Goal: Information Seeking & Learning: Learn about a topic

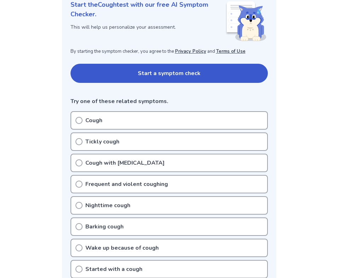
scroll to position [102, 0]
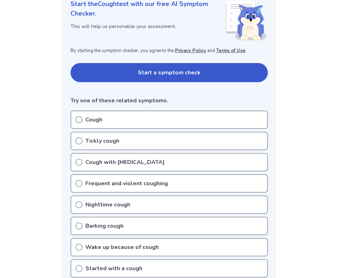
click at [138, 121] on div "Cough" at bounding box center [170, 120] width 198 height 18
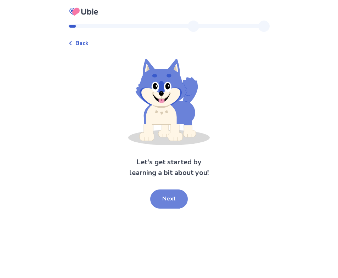
click at [160, 198] on button "Next" at bounding box center [169, 199] width 38 height 19
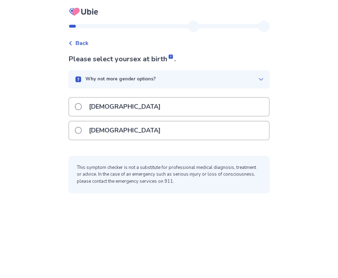
click at [131, 128] on div "[DEMOGRAPHIC_DATA]" at bounding box center [169, 131] width 200 height 18
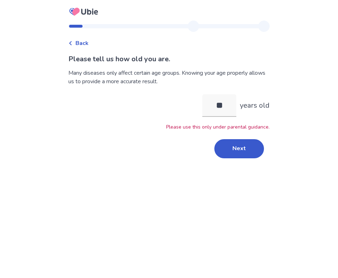
type input "*"
type input "**"
click at [247, 157] on button "Next" at bounding box center [240, 148] width 50 height 19
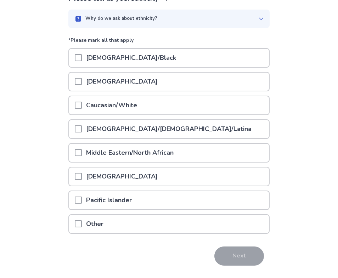
scroll to position [63, 0]
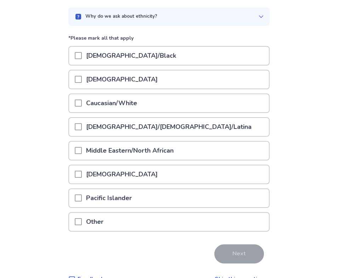
click at [195, 125] on div "[DEMOGRAPHIC_DATA]/[DEMOGRAPHIC_DATA]/Latina" at bounding box center [169, 127] width 200 height 18
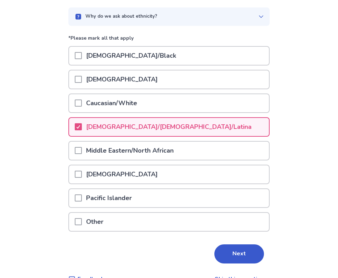
click at [146, 78] on div "[DEMOGRAPHIC_DATA]" at bounding box center [169, 80] width 200 height 18
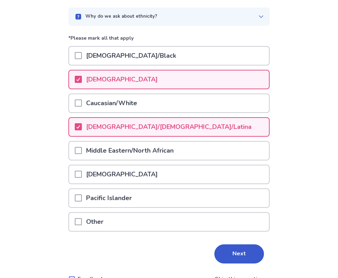
click at [139, 77] on div "[DEMOGRAPHIC_DATA]" at bounding box center [169, 80] width 200 height 18
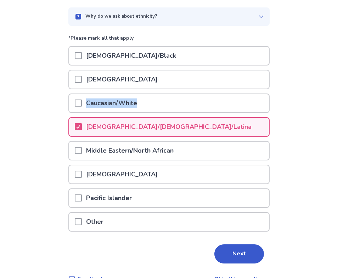
click at [147, 98] on div "Caucasian/White" at bounding box center [169, 103] width 200 height 18
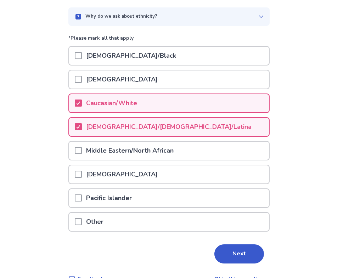
click at [149, 100] on div "Caucasian/White" at bounding box center [169, 103] width 200 height 18
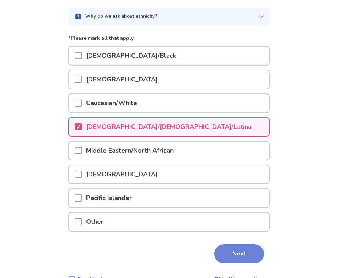
click at [239, 258] on button "Next" at bounding box center [240, 254] width 50 height 19
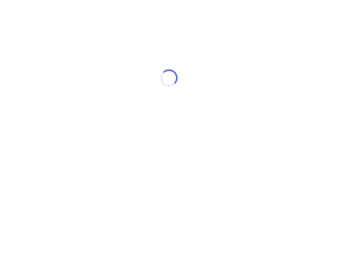
scroll to position [0, 0]
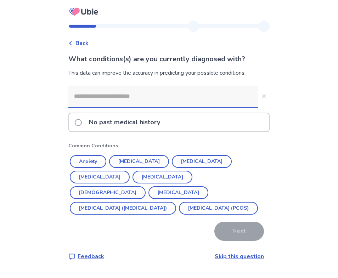
click at [200, 161] on button "[MEDICAL_DATA]" at bounding box center [202, 161] width 60 height 13
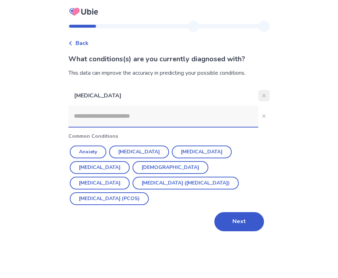
click at [263, 97] on icon "Close" at bounding box center [265, 96] width 4 height 4
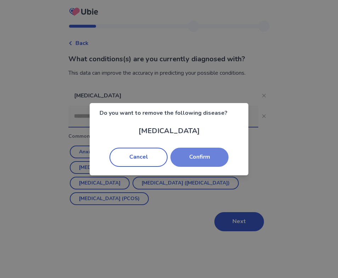
click at [212, 156] on button "Confirm" at bounding box center [200, 157] width 58 height 19
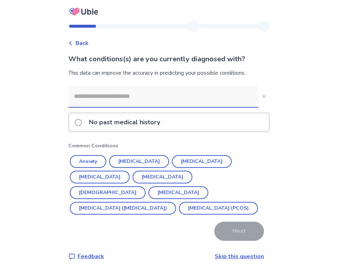
click at [225, 258] on link "Skip this question" at bounding box center [239, 257] width 49 height 8
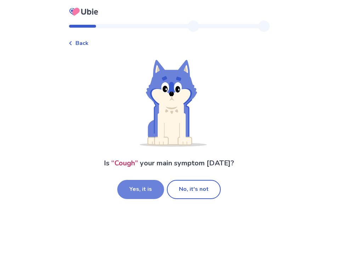
click at [155, 194] on button "Yes, it is" at bounding box center [140, 189] width 47 height 19
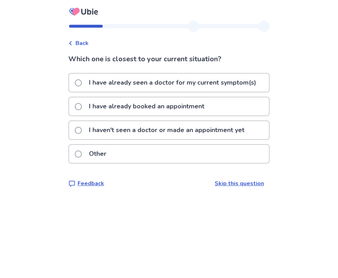
click at [188, 129] on p "I haven't seen a doctor or made an appointment yet" at bounding box center [167, 130] width 164 height 18
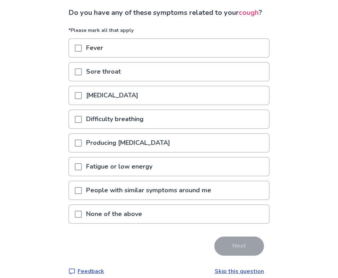
scroll to position [48, 0]
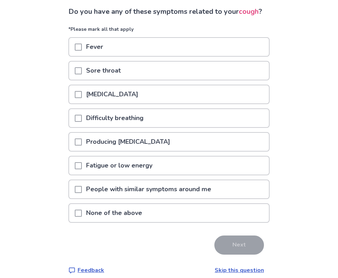
click at [223, 127] on div "Difficulty breathing" at bounding box center [169, 118] width 200 height 18
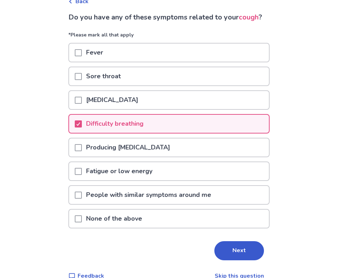
scroll to position [42, 0]
click at [206, 86] on div "Sore throat" at bounding box center [169, 77] width 200 height 18
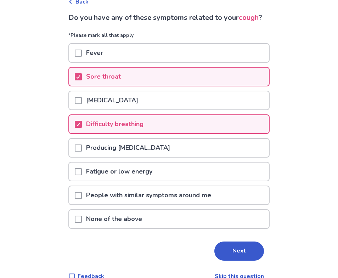
click at [206, 86] on div "Sore throat" at bounding box center [169, 77] width 200 height 18
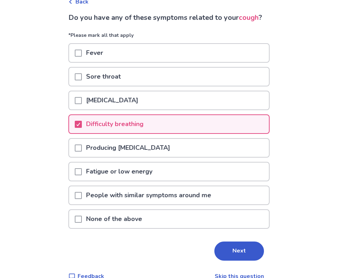
scroll to position [58, 0]
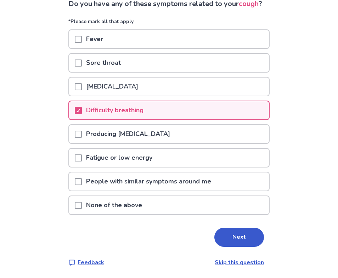
click at [194, 117] on div "Difficulty breathing" at bounding box center [169, 110] width 200 height 18
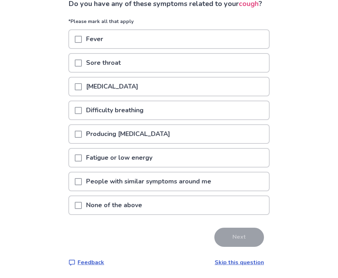
scroll to position [66, 0]
click at [192, 112] on div "Difficulty breathing" at bounding box center [169, 110] width 200 height 18
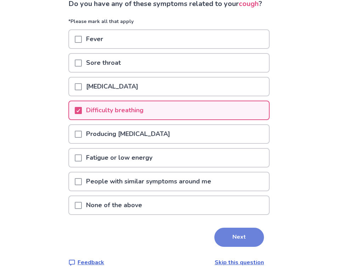
click at [248, 240] on button "Next" at bounding box center [240, 237] width 50 height 19
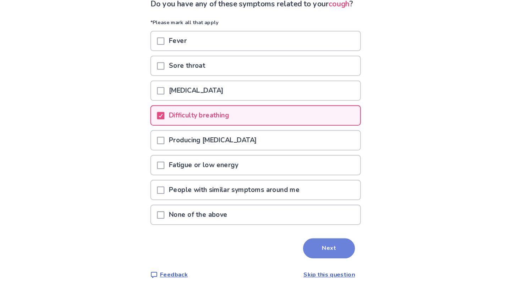
scroll to position [0, 0]
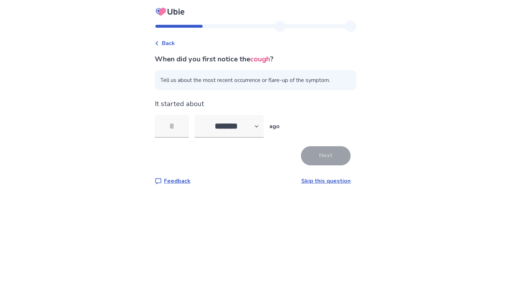
click at [248, 114] on div "It started about ******* ****** ******* ******** ******* ago" at bounding box center [255, 118] width 201 height 39
select select "*"
click at [189, 128] on input "tel" at bounding box center [172, 126] width 34 height 23
type input "*"
click at [185, 126] on input "*" at bounding box center [172, 126] width 34 height 23
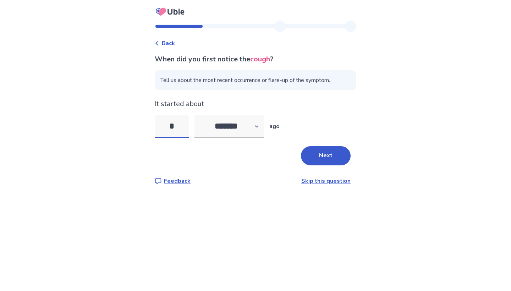
drag, startPoint x: 185, startPoint y: 126, endPoint x: 174, endPoint y: 125, distance: 11.0
click at [174, 125] on input "*" at bounding box center [172, 126] width 34 height 23
type input "*"
click at [320, 154] on button "Next" at bounding box center [326, 155] width 50 height 19
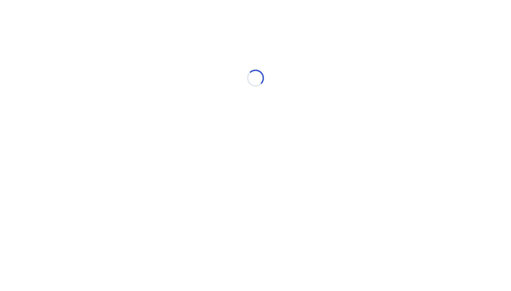
select select "*"
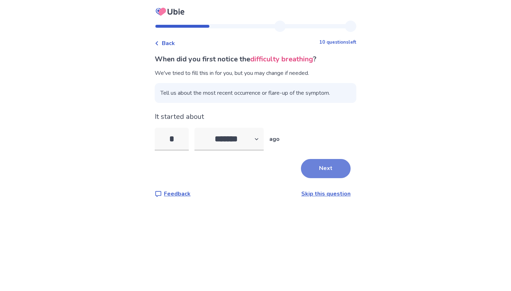
click at [326, 172] on button "Next" at bounding box center [326, 168] width 50 height 19
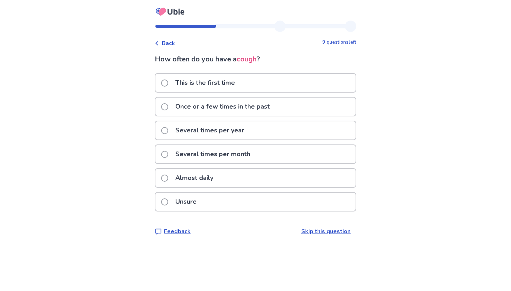
click at [233, 173] on div "Almost daily" at bounding box center [255, 178] width 200 height 18
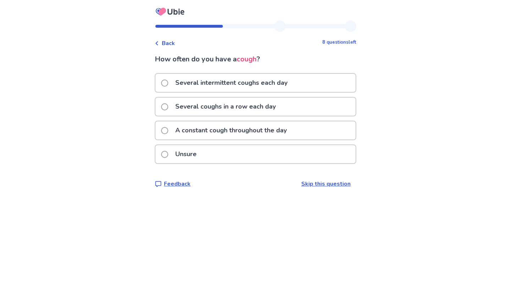
click at [263, 128] on p "A constant cough throughout the day" at bounding box center [231, 130] width 120 height 18
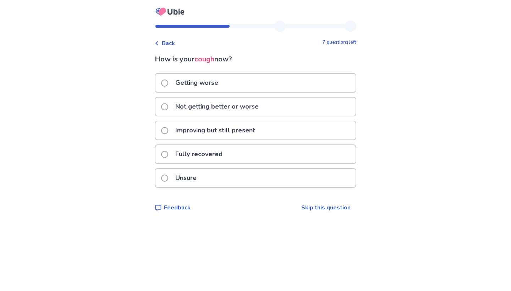
click at [256, 106] on p "Not getting better or worse" at bounding box center [217, 107] width 92 height 18
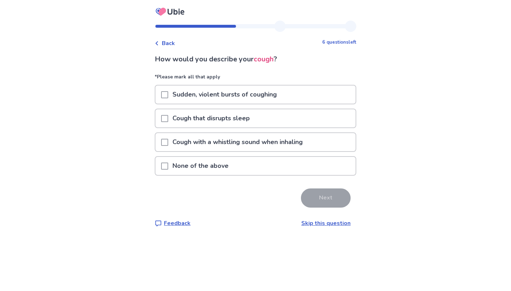
click at [257, 94] on p "Sudden, violent bursts of coughing" at bounding box center [224, 94] width 113 height 18
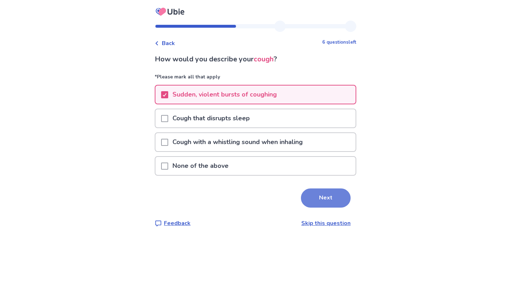
click at [308, 196] on button "Next" at bounding box center [326, 197] width 50 height 19
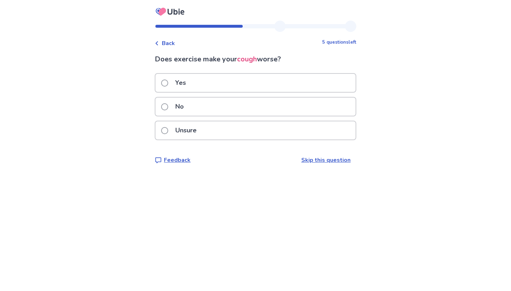
click at [244, 86] on div "Yes" at bounding box center [255, 83] width 200 height 18
click at [231, 132] on div "Unsure" at bounding box center [255, 130] width 200 height 18
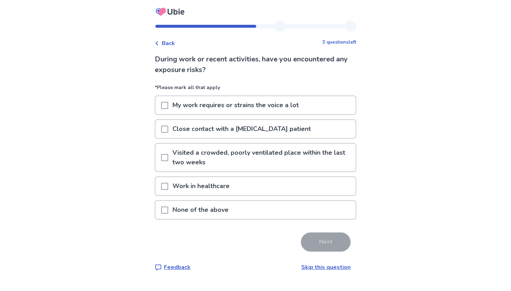
click at [190, 215] on p "None of the above" at bounding box center [200, 210] width 65 height 18
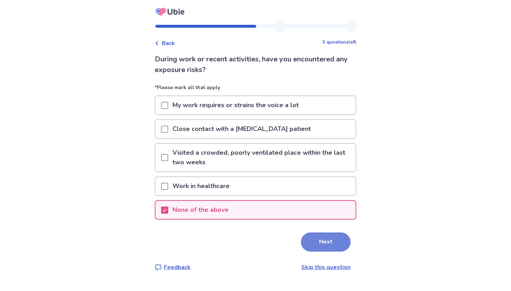
click at [331, 241] on button "Next" at bounding box center [326, 241] width 50 height 19
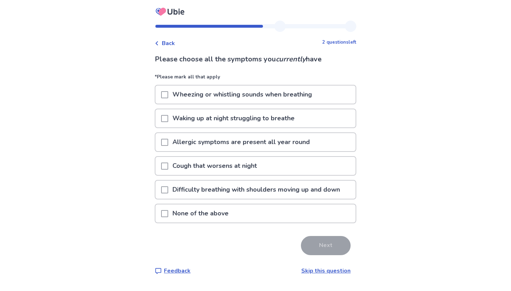
click at [259, 169] on p "Cough that worsens at night" at bounding box center [214, 166] width 93 height 18
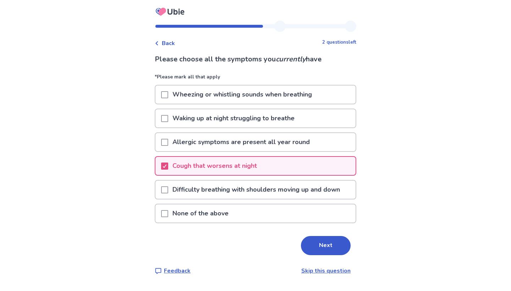
click at [259, 168] on p "Cough that worsens at night" at bounding box center [214, 166] width 93 height 18
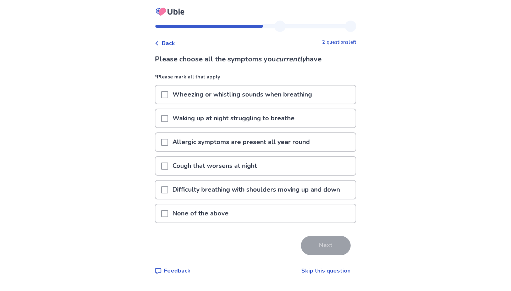
click at [274, 180] on div "Difficulty breathing with shoulders moving up and down" at bounding box center [255, 190] width 201 height 20
click at [276, 183] on p "Difficulty breathing with shoulders moving up and down" at bounding box center [256, 190] width 176 height 18
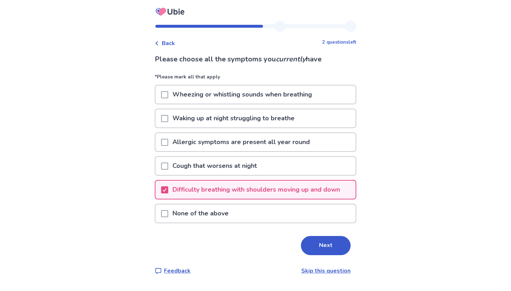
click at [276, 192] on p "Difficulty breathing with shoulders moving up and down" at bounding box center [256, 190] width 176 height 18
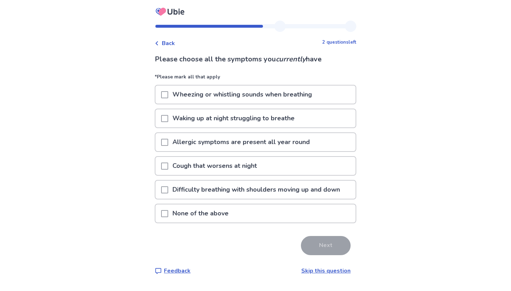
click at [270, 195] on p "Difficulty breathing with shoulders moving up and down" at bounding box center [256, 190] width 176 height 18
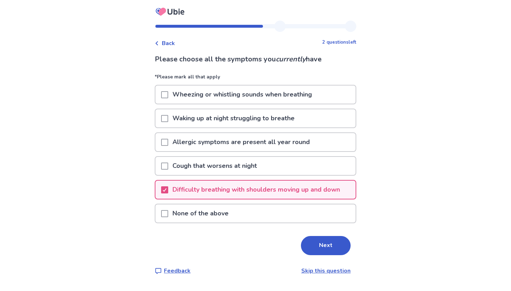
click at [272, 212] on div "None of the above" at bounding box center [255, 213] width 200 height 18
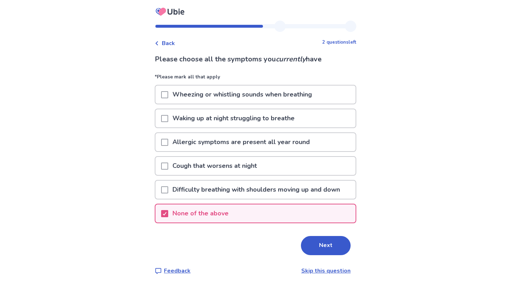
click at [269, 188] on p "Difficulty breathing with shoulders moving up and down" at bounding box center [256, 190] width 176 height 18
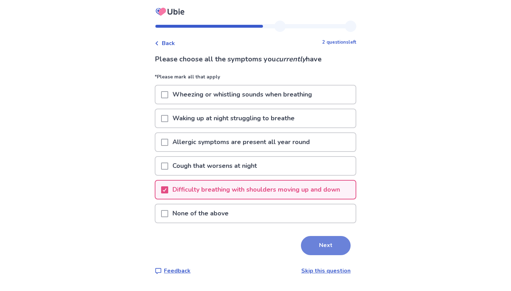
click at [327, 244] on button "Next" at bounding box center [326, 245] width 50 height 19
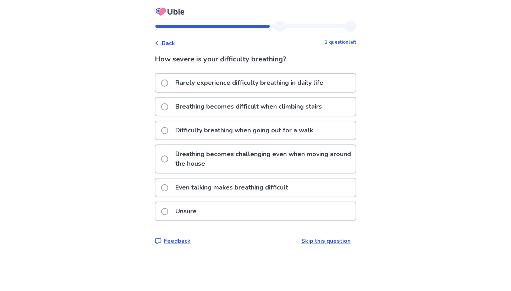
click at [321, 89] on p "Rarely experience difficulty breathing in daily life" at bounding box center [249, 83] width 156 height 18
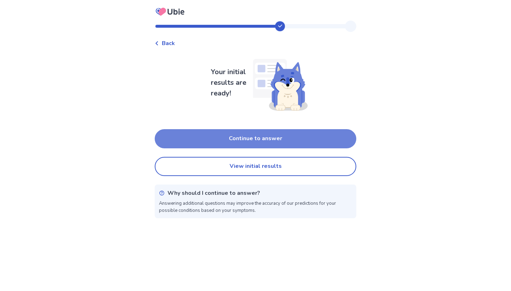
click at [299, 142] on button "Continue to answer" at bounding box center [255, 138] width 201 height 19
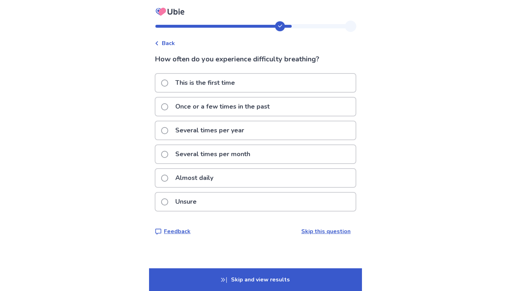
click at [164, 38] on div "Back" at bounding box center [255, 40] width 201 height 16
click at [165, 45] on div "Back" at bounding box center [165, 43] width 20 height 9
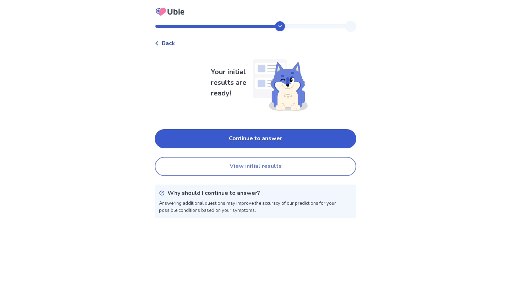
click at [230, 165] on button "View initial results" at bounding box center [255, 166] width 201 height 19
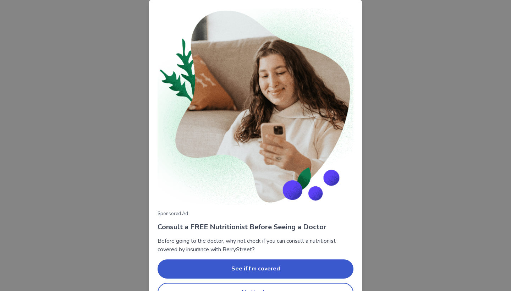
scroll to position [19, 0]
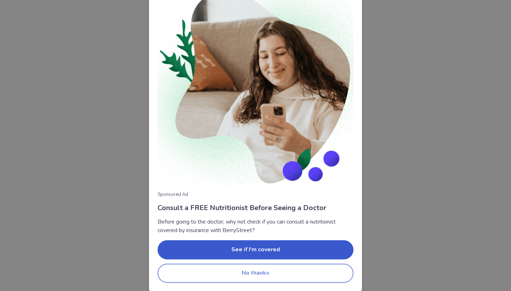
click at [303, 272] on button "No thanks" at bounding box center [256, 273] width 196 height 19
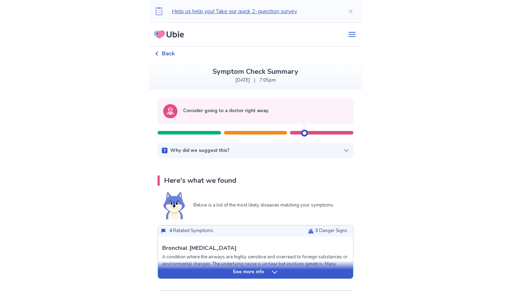
scroll to position [0, 0]
click at [165, 54] on div "Back" at bounding box center [165, 53] width 20 height 9
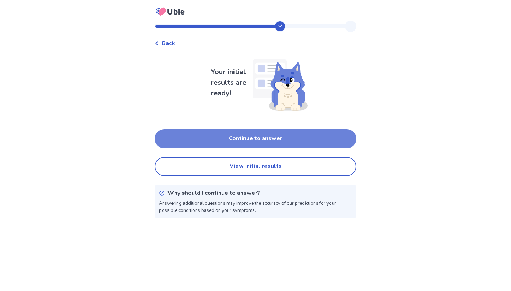
click at [314, 141] on button "Continue to answer" at bounding box center [255, 138] width 201 height 19
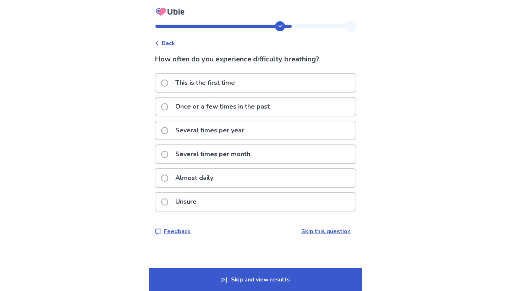
click at [281, 26] on icon at bounding box center [280, 25] width 5 height 3
click at [299, 276] on p "Skip and view results" at bounding box center [255, 279] width 213 height 23
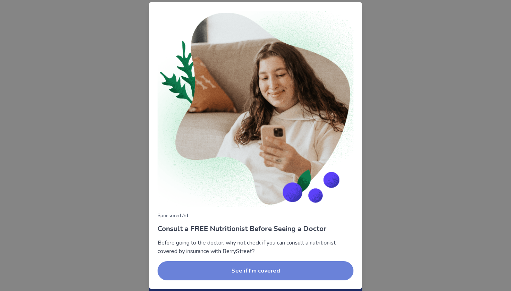
click at [308, 275] on button "See if I'm covered" at bounding box center [256, 270] width 196 height 19
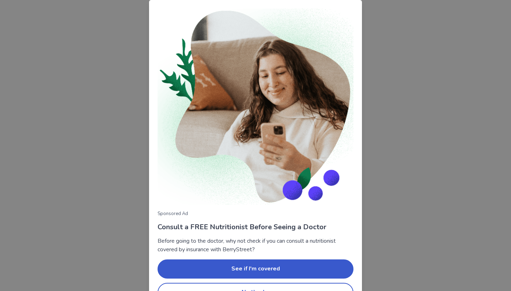
scroll to position [19, 0]
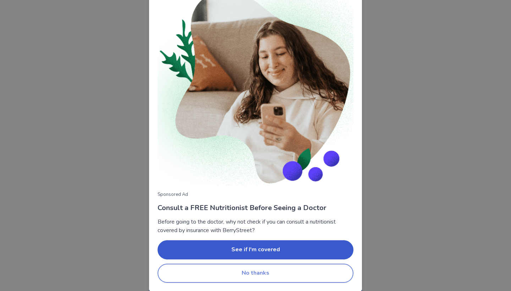
click at [275, 271] on button "No thanks" at bounding box center [256, 273] width 196 height 19
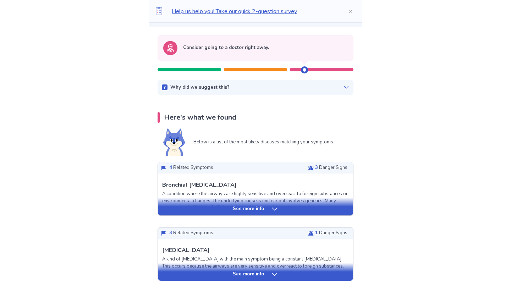
scroll to position [77, 0]
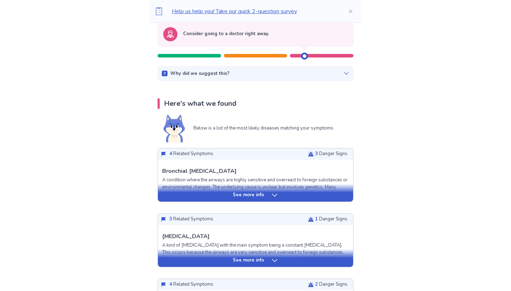
click at [288, 196] on div "See more info" at bounding box center [255, 195] width 195 height 7
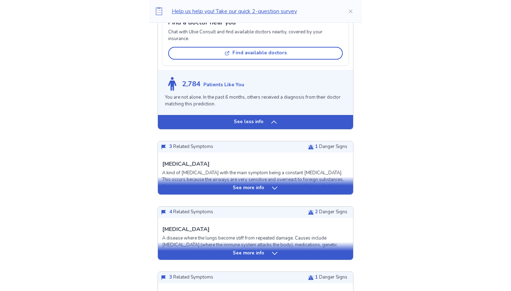
scroll to position [774, 0]
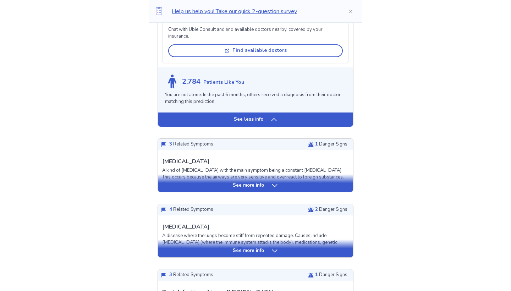
click at [270, 174] on div "See more info" at bounding box center [255, 183] width 195 height 18
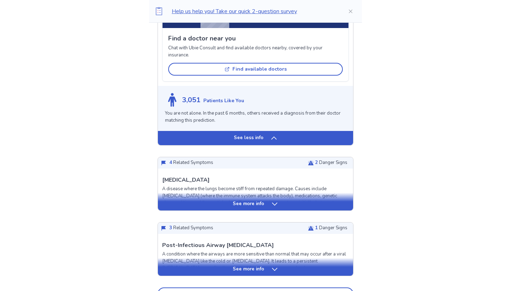
scroll to position [1434, 0]
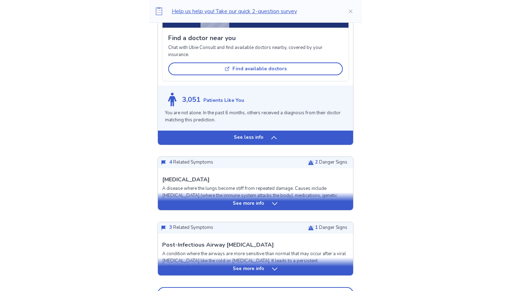
click at [273, 200] on icon at bounding box center [274, 203] width 7 height 7
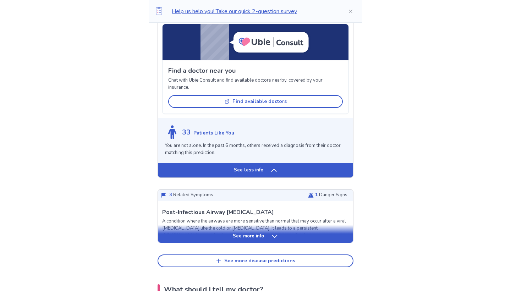
scroll to position [1894, 0]
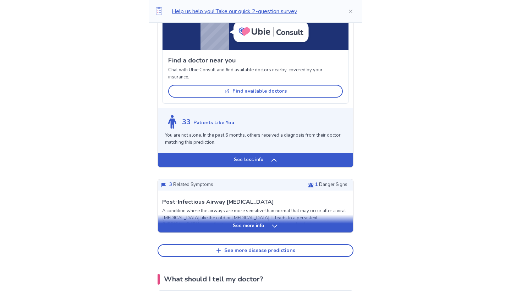
click at [245, 222] on p "See more info" at bounding box center [248, 225] width 31 height 7
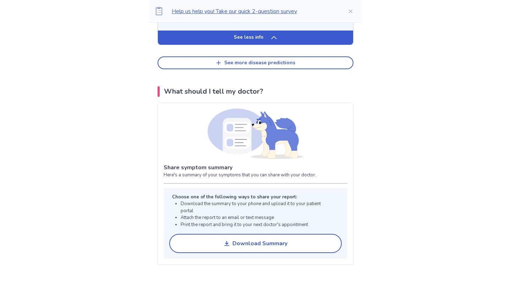
scroll to position [2338, 0]
